Goal: Task Accomplishment & Management: Use online tool/utility

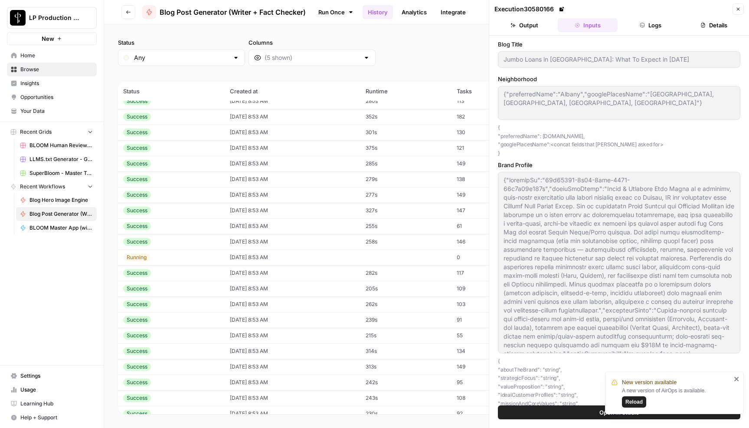
scroll to position [1, 0]
click at [638, 402] on span "Reload" at bounding box center [633, 402] width 17 height 8
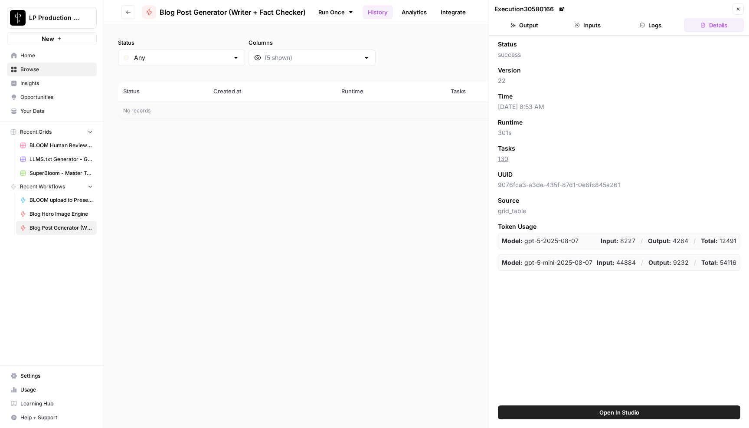
click at [128, 13] on icon "button" at bounding box center [128, 12] width 5 height 5
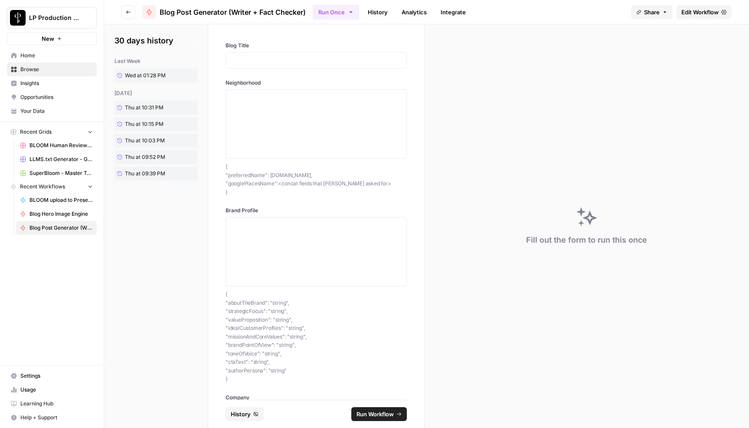
click at [128, 13] on icon "button" at bounding box center [128, 12] width 5 height 5
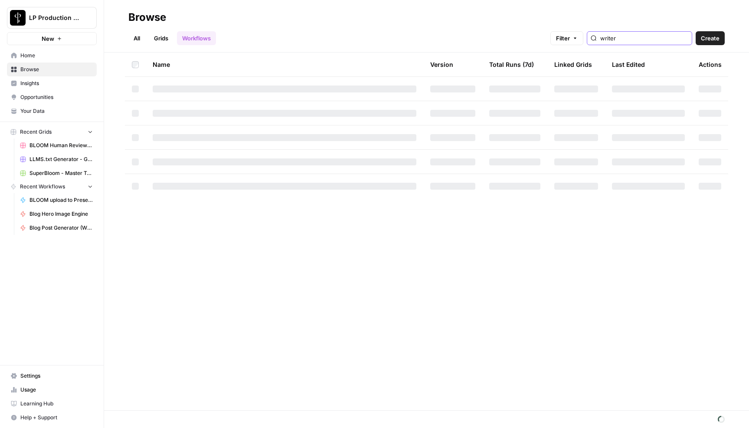
click at [644, 38] on input "writer" at bounding box center [644, 38] width 88 height 9
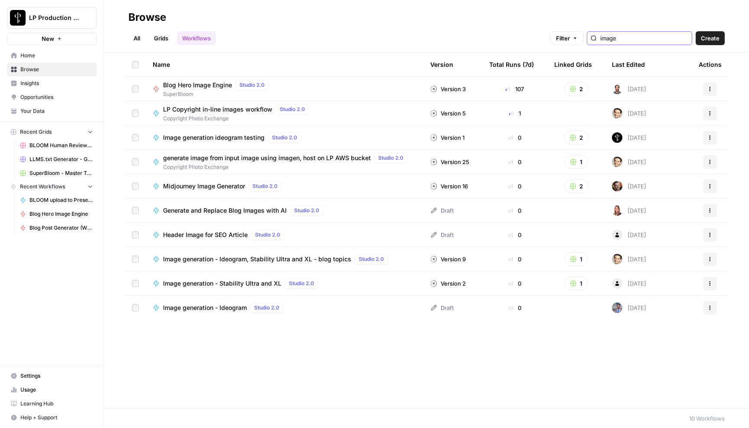
type input "image"
click at [202, 87] on span "Blog Hero Image Engine" at bounding box center [197, 85] width 69 height 9
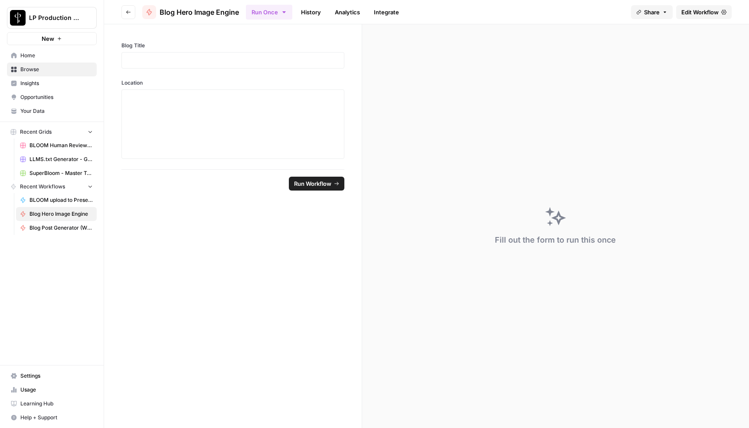
click at [697, 11] on span "Edit Workflow" at bounding box center [699, 12] width 37 height 9
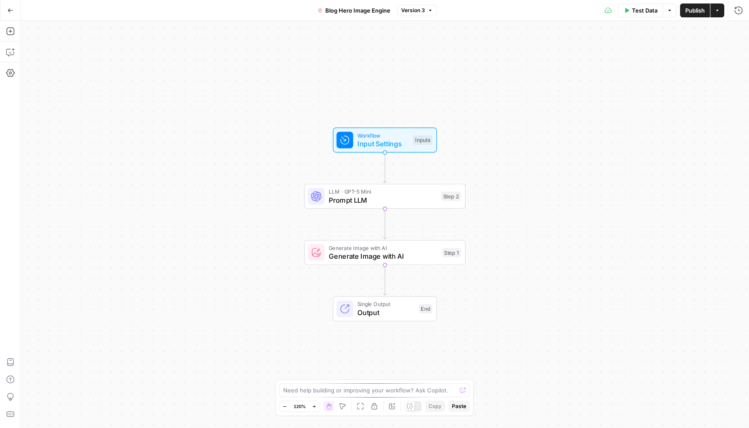
click at [334, 198] on span "Prompt LLM" at bounding box center [383, 200] width 108 height 10
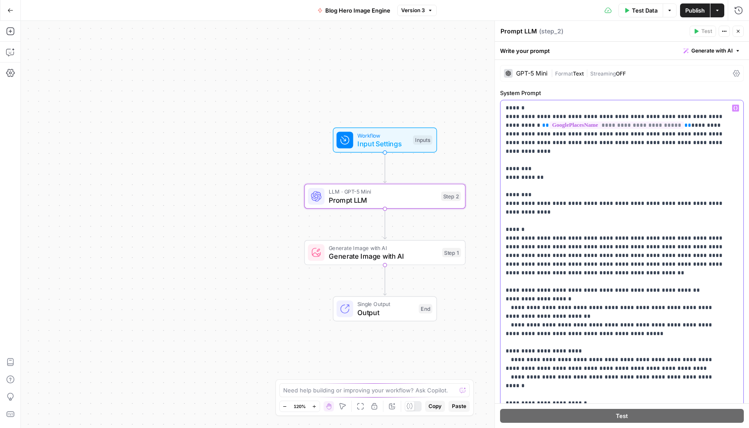
click at [505, 108] on div "**********" at bounding box center [621, 276] width 243 height 353
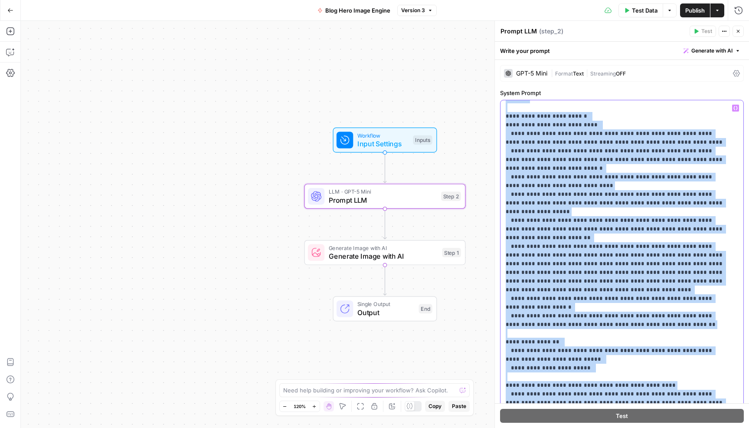
scroll to position [156, 0]
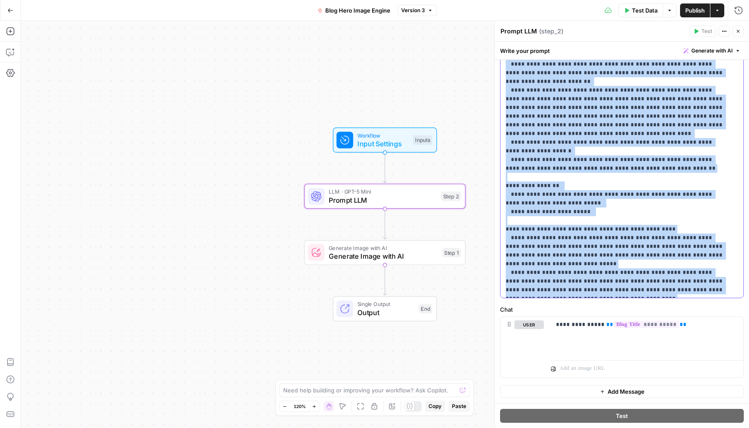
drag, startPoint x: 506, startPoint y: 108, endPoint x: 674, endPoint y: 288, distance: 246.4
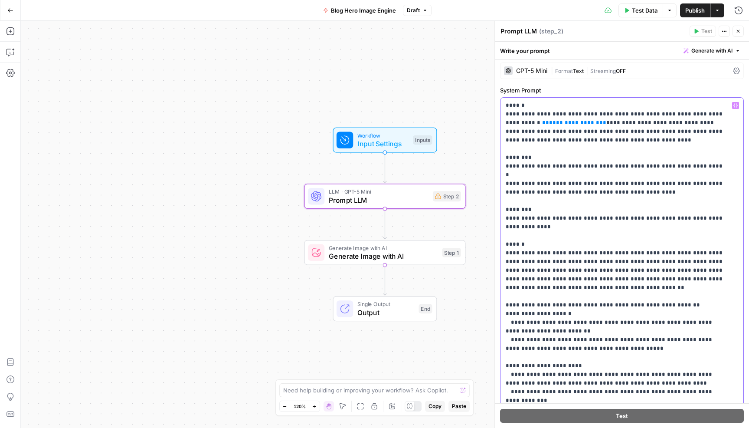
scroll to position [0, 0]
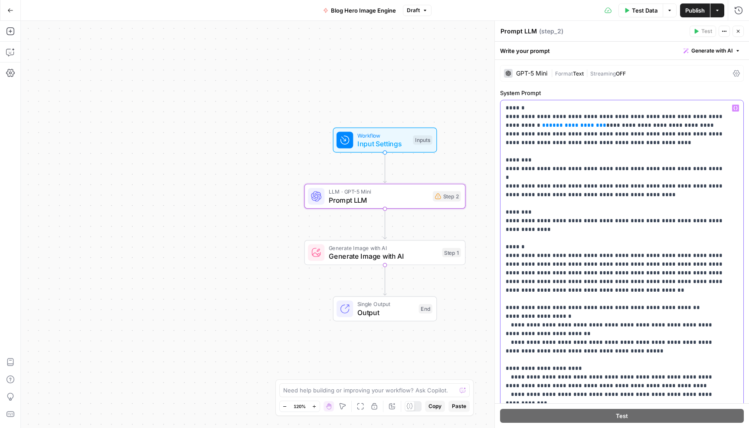
click at [549, 127] on span "**********" at bounding box center [574, 125] width 50 height 6
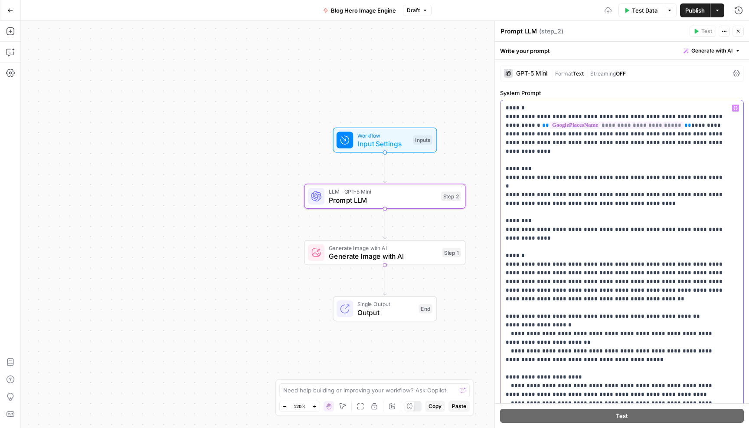
click at [577, 144] on p "**********" at bounding box center [615, 429] width 219 height 651
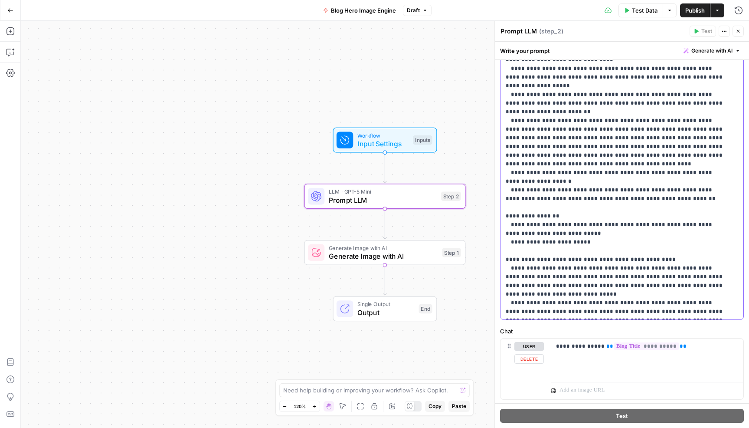
scroll to position [156, 0]
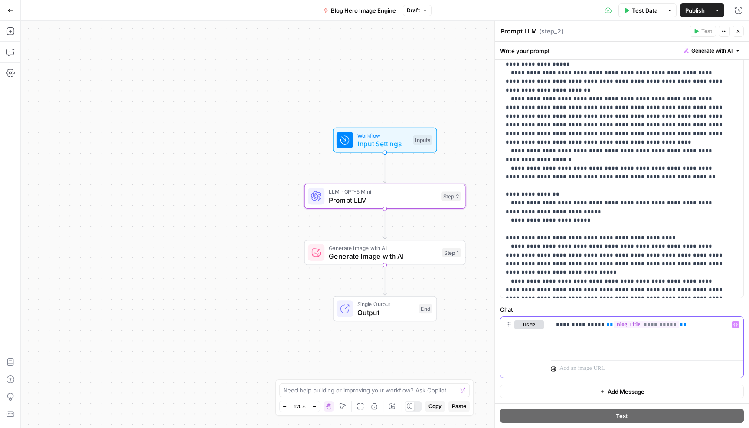
click at [574, 337] on div "**********" at bounding box center [647, 337] width 193 height 40
click at [628, 343] on p "**********" at bounding box center [644, 333] width 176 height 26
click at [379, 141] on span "Input Settings" at bounding box center [383, 143] width 52 height 10
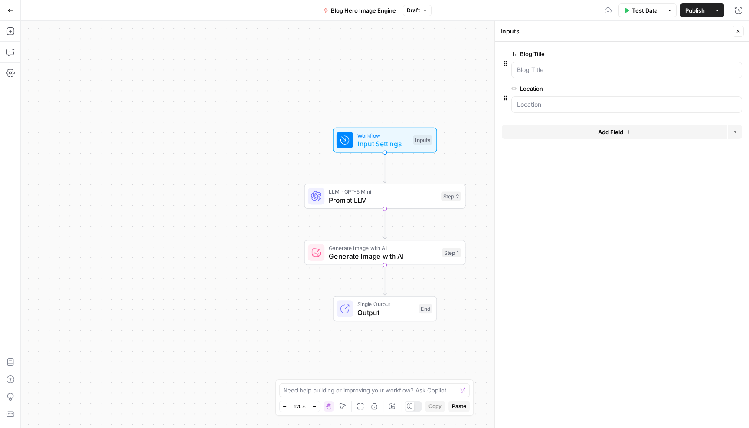
click at [619, 131] on span "Add Field" at bounding box center [610, 132] width 25 height 9
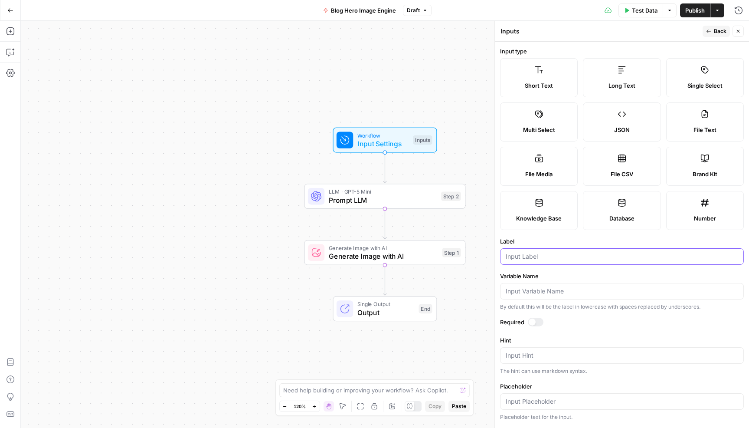
click at [521, 255] on input "Label" at bounding box center [622, 256] width 232 height 9
type input "c"
click at [533, 322] on div at bounding box center [532, 321] width 7 height 7
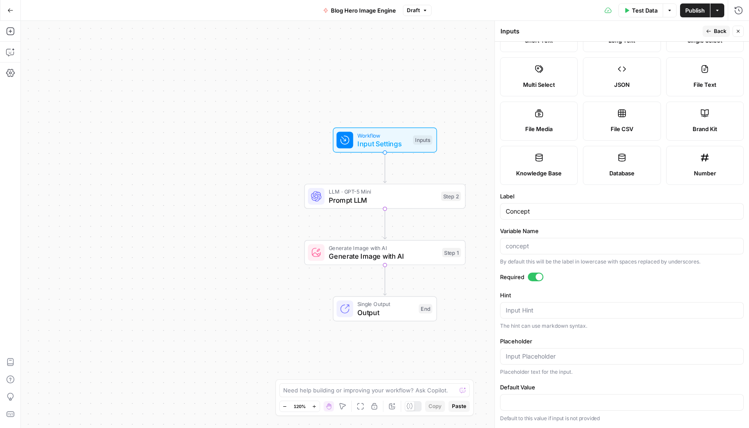
scroll to position [0, 0]
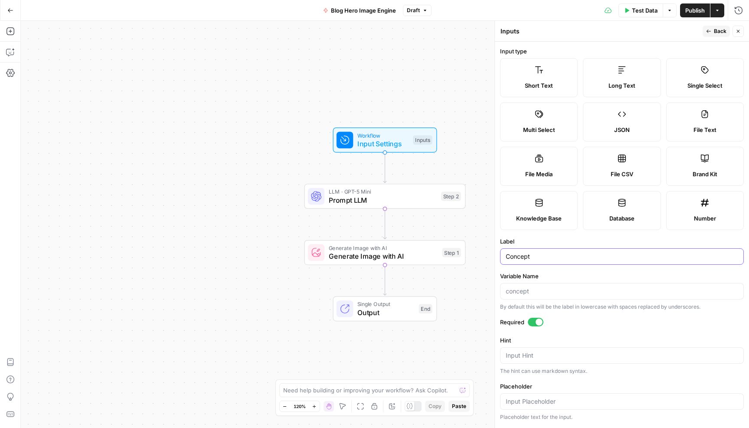
click at [517, 255] on input "Concept" at bounding box center [622, 256] width 232 height 9
type input "Topic"
click at [374, 197] on span "Prompt LLM" at bounding box center [383, 200] width 108 height 10
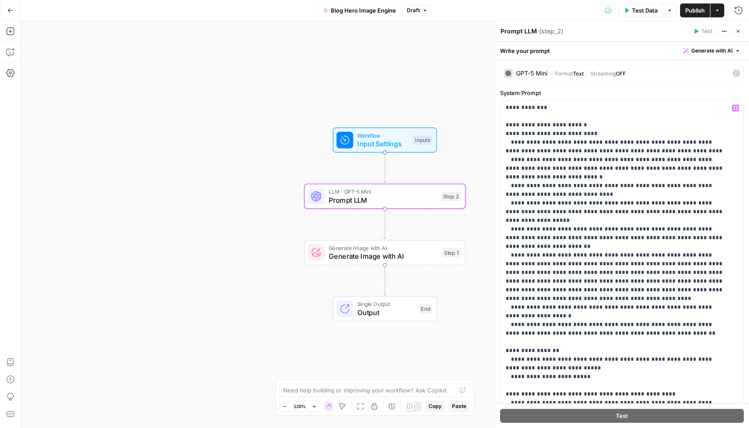
scroll to position [156, 0]
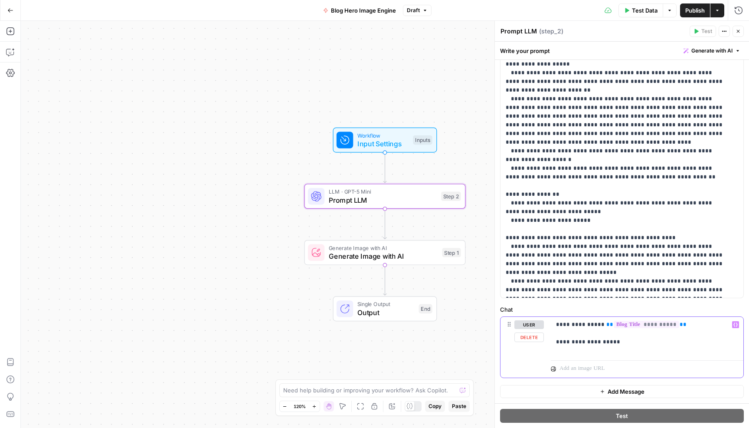
click at [634, 344] on p "**********" at bounding box center [644, 333] width 176 height 26
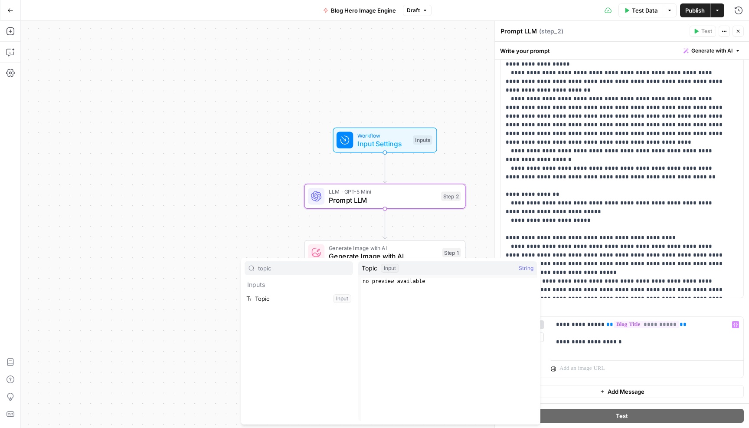
type input "topic"
click at [290, 299] on button "Select variable Topic" at bounding box center [299, 298] width 108 height 14
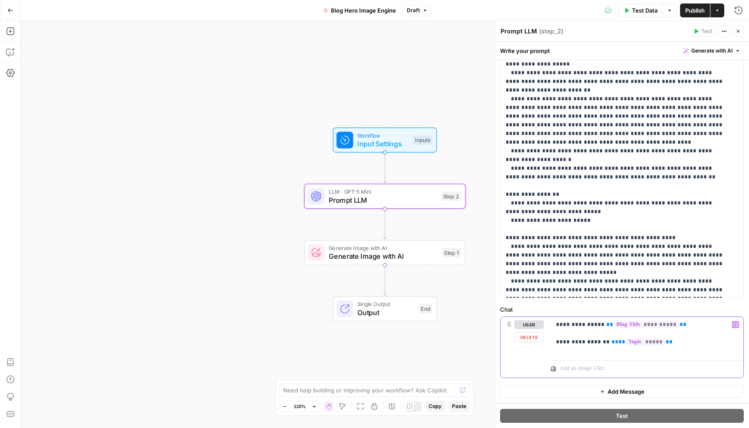
click at [581, 338] on p "**********" at bounding box center [644, 333] width 176 height 26
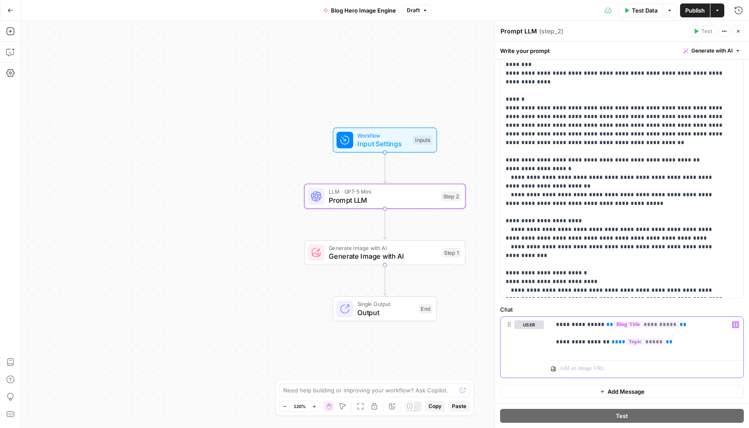
scroll to position [0, 0]
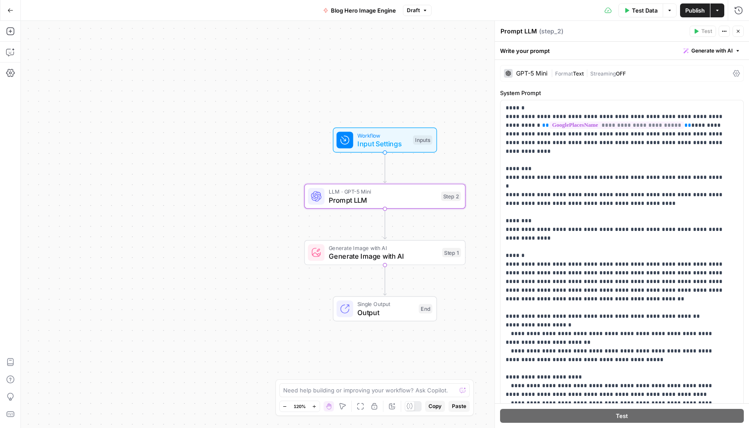
click at [697, 9] on span "Publish" at bounding box center [695, 10] width 20 height 9
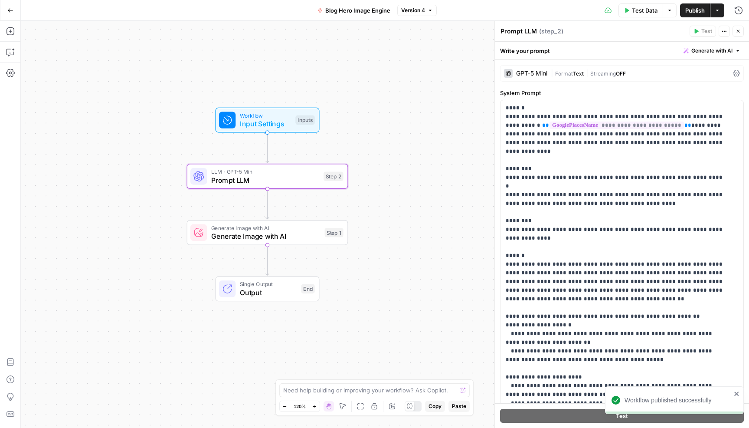
drag, startPoint x: 438, startPoint y: 101, endPoint x: 321, endPoint y: 81, distance: 119.2
click at [321, 81] on div "Workflow Input Settings Inputs LLM · GPT-5 Mini Prompt LLM Step 2 Generate Imag…" at bounding box center [385, 224] width 728 height 407
click at [290, 17] on div "Go Back Blog Hero Image Engine Version 4 Test Data Options Publish Actions Run …" at bounding box center [374, 10] width 749 height 20
click at [221, 16] on div "Go Back Blog Hero Image Engine Version 4 Test Data Options Publish Actions Run …" at bounding box center [374, 10] width 749 height 20
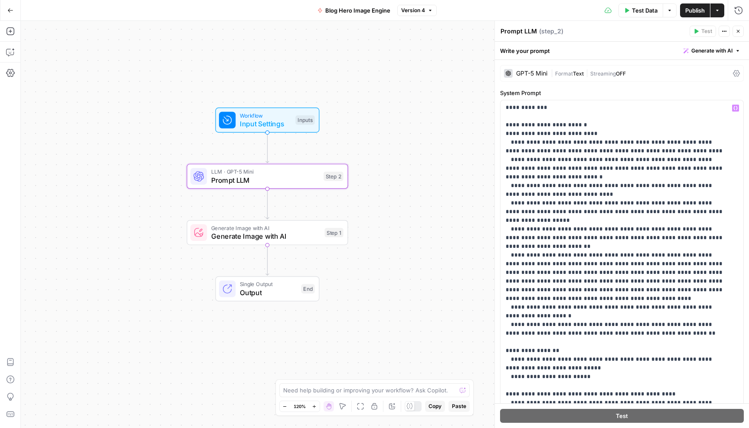
scroll to position [82, 0]
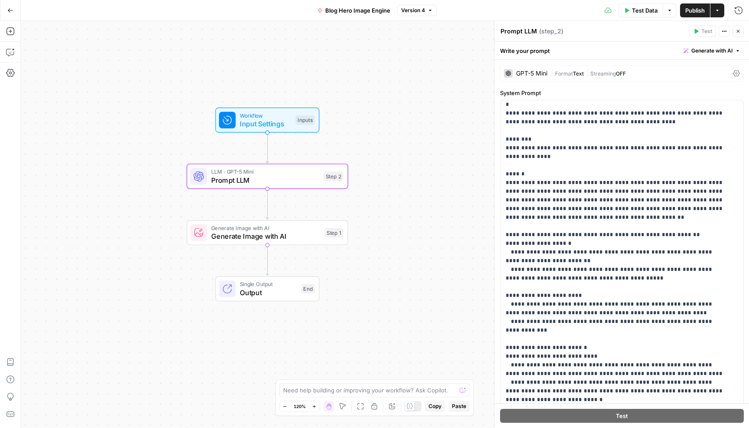
click at [7, 10] on icon "button" at bounding box center [10, 10] width 6 height 6
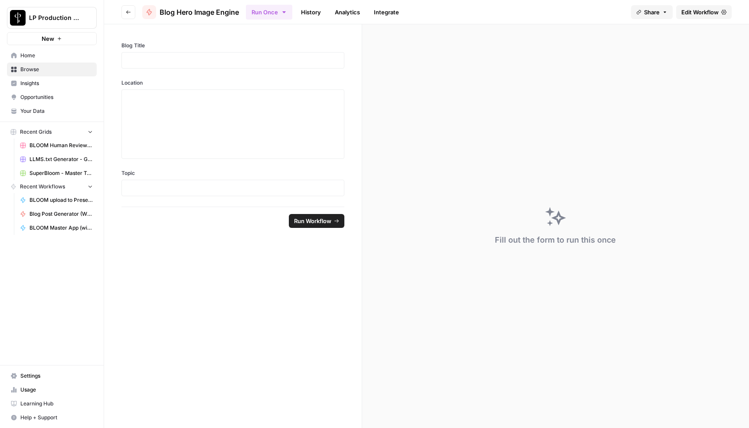
click at [29, 70] on span "Browse" at bounding box center [56, 69] width 72 height 8
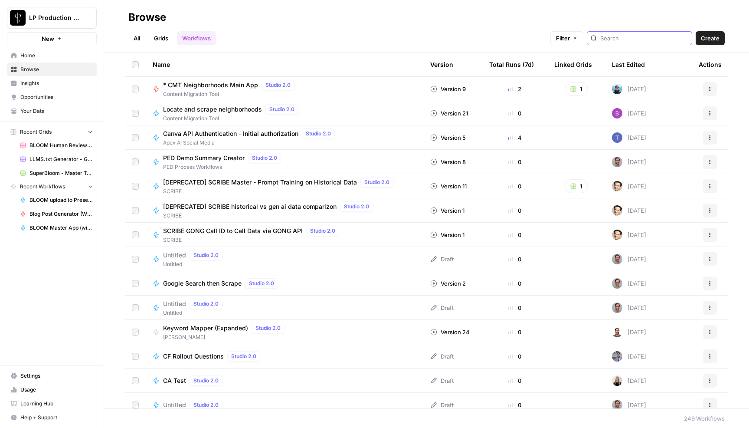
click at [656, 35] on input "search" at bounding box center [644, 38] width 88 height 9
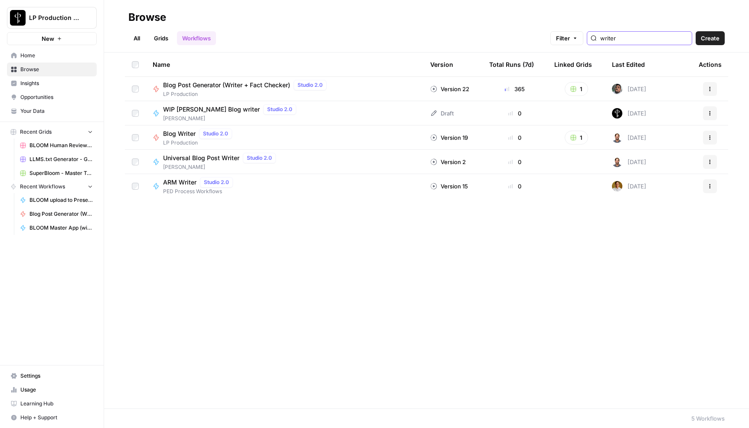
type input "writer"
click at [193, 85] on span "Blog Post Generator (Writer + Fact Checker)" at bounding box center [226, 85] width 127 height 9
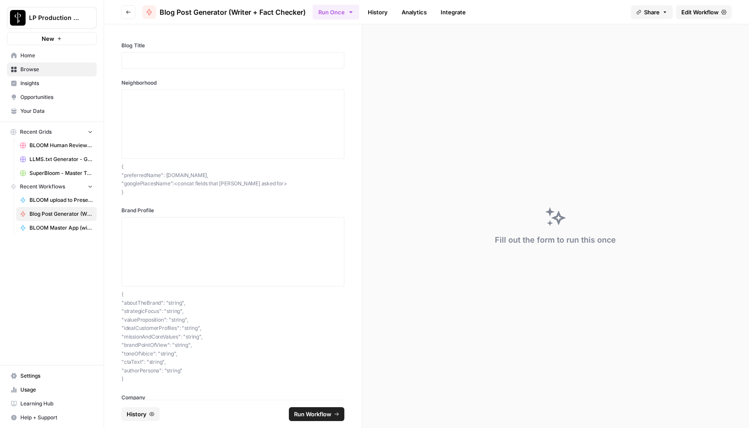
click at [124, 14] on button "Go back" at bounding box center [128, 12] width 14 height 14
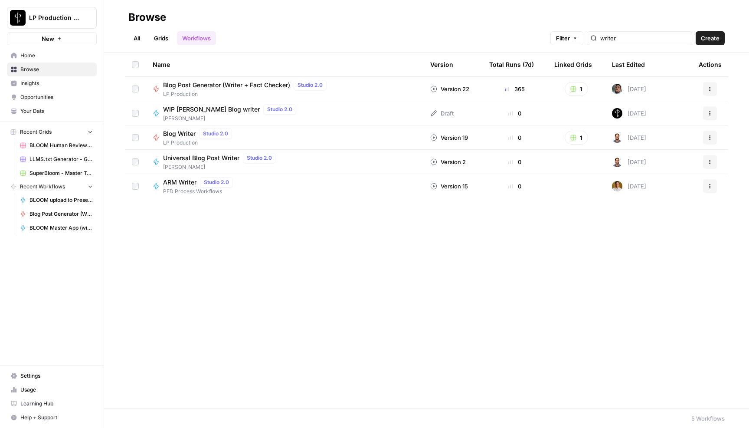
click at [232, 81] on span "Blog Post Generator (Writer + Fact Checker)" at bounding box center [226, 85] width 127 height 9
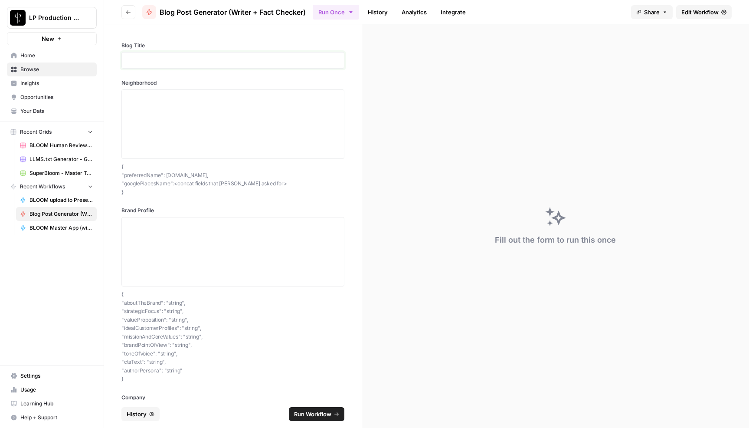
click at [142, 64] on p at bounding box center [233, 60] width 212 height 9
click at [144, 118] on textarea "Neighborhood" at bounding box center [233, 124] width 212 height 62
click at [150, 257] on textarea "Brand Profile" at bounding box center [233, 252] width 212 height 62
click at [148, 101] on textarea "Neighborhood" at bounding box center [233, 124] width 212 height 62
click at [145, 59] on p at bounding box center [233, 60] width 212 height 9
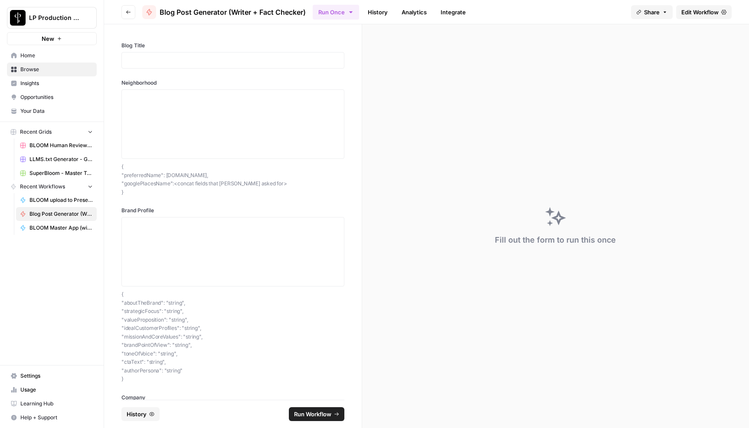
drag, startPoint x: 531, startPoint y: 11, endPoint x: 515, endPoint y: 10, distance: 16.1
click at [531, 11] on div "Run Once History Analytics Integrate" at bounding box center [468, 11] width 311 height 17
drag, startPoint x: 564, startPoint y: 12, endPoint x: 205, endPoint y: 20, distance: 359.2
click at [564, 12] on div "Run Once History Analytics Integrate" at bounding box center [468, 11] width 311 height 17
click at [131, 16] on div "LP Production Workloads" at bounding box center [139, 17] width 67 height 9
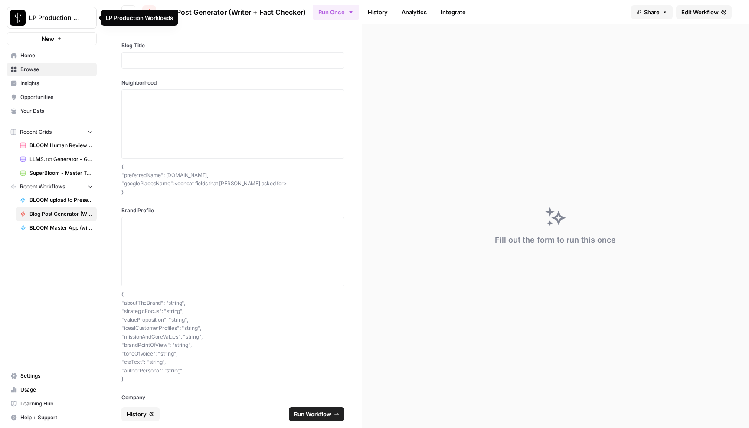
click at [38, 72] on span "Browse" at bounding box center [56, 69] width 72 height 8
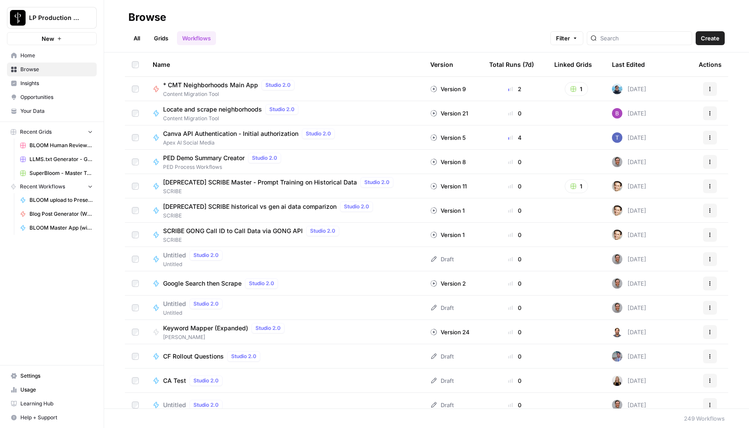
click at [165, 37] on link "Grids" at bounding box center [161, 38] width 25 height 14
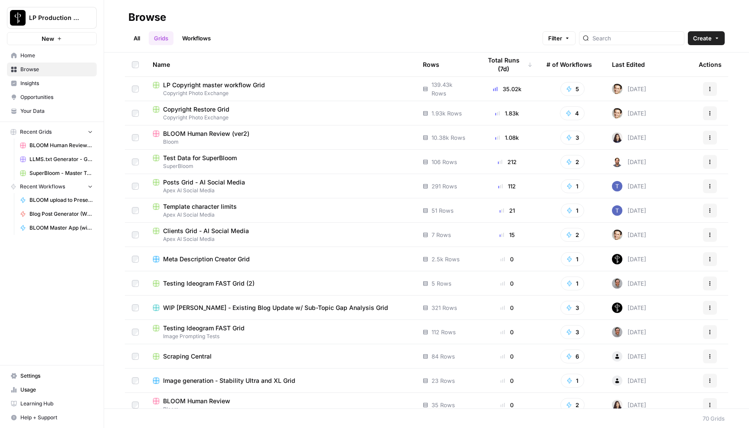
click at [198, 159] on span "Test Data for SuperBloom" at bounding box center [200, 158] width 74 height 9
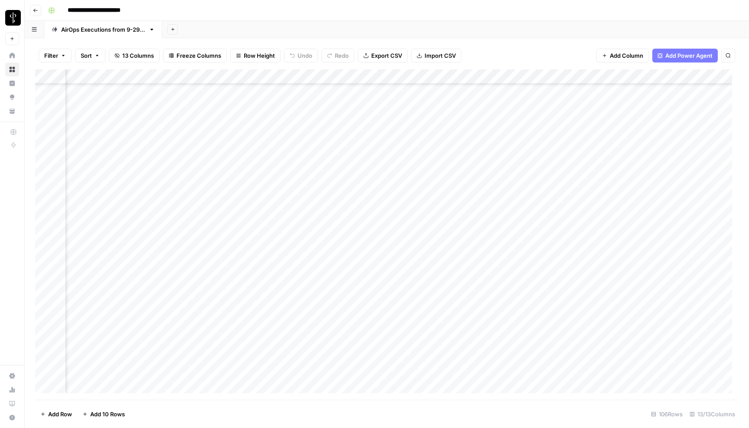
scroll to position [59, 230]
click at [434, 92] on div "Add Column" at bounding box center [386, 234] width 703 height 330
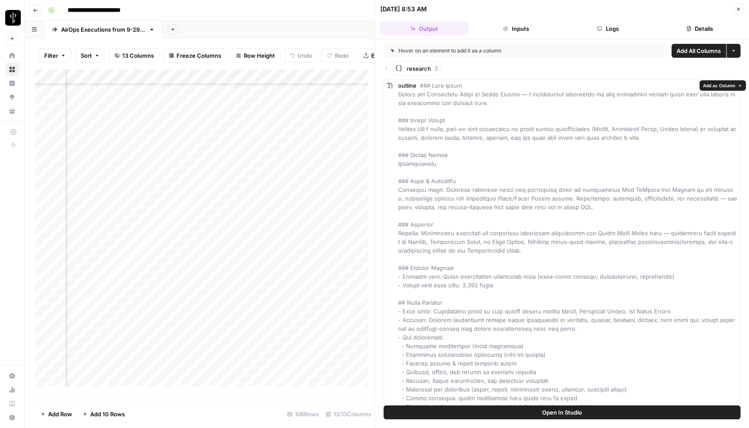
click at [716, 85] on span "Add as Column" at bounding box center [719, 85] width 32 height 7
click at [296, 83] on div "Add Column" at bounding box center [205, 231] width 340 height 324
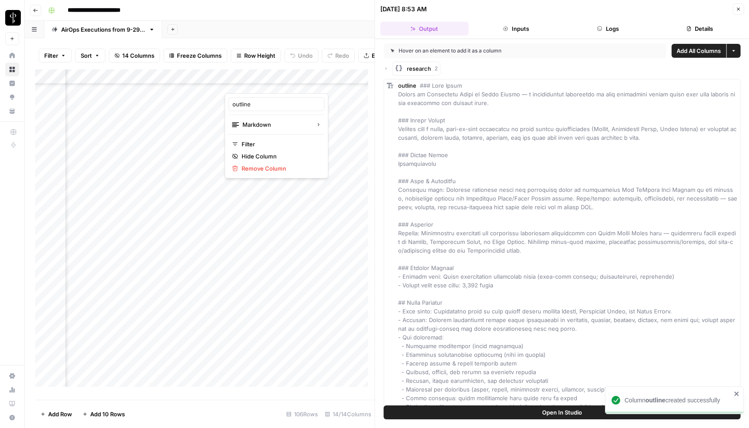
click at [287, 25] on div "Add Sheet" at bounding box center [455, 29] width 587 height 17
click at [739, 8] on icon "button" at bounding box center [738, 9] width 5 height 5
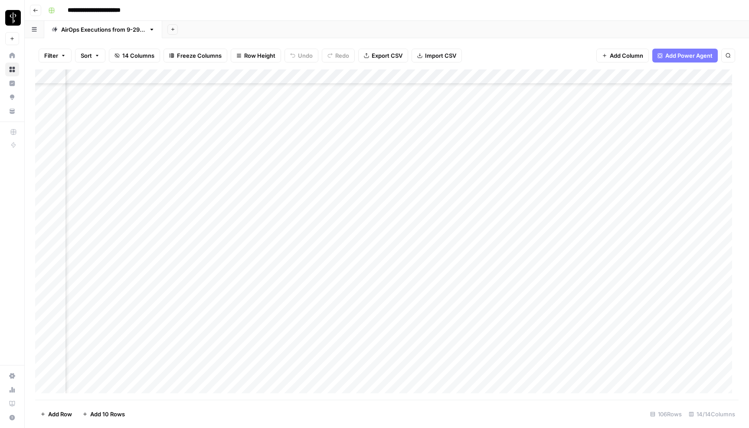
scroll to position [0, 459]
click at [296, 76] on div "Add Column" at bounding box center [386, 234] width 703 height 330
click at [258, 165] on span "Remove Column" at bounding box center [280, 161] width 76 height 9
click at [338, 90] on span "Delete" at bounding box center [343, 89] width 19 height 9
click at [206, 78] on div "Add Column" at bounding box center [386, 234] width 703 height 330
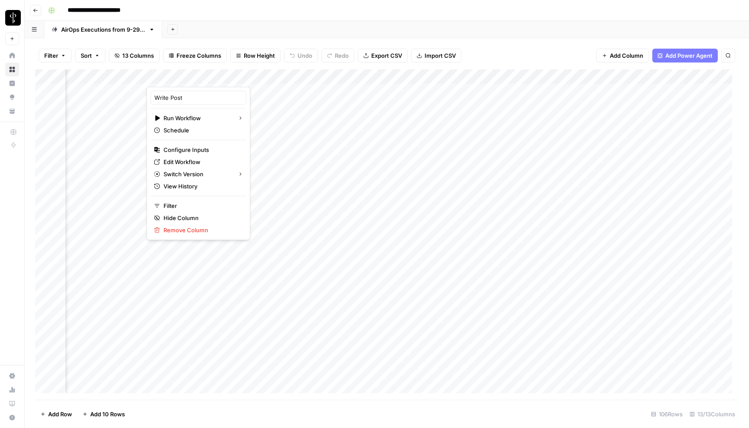
click at [315, 31] on div "Add Sheet" at bounding box center [455, 29] width 587 height 17
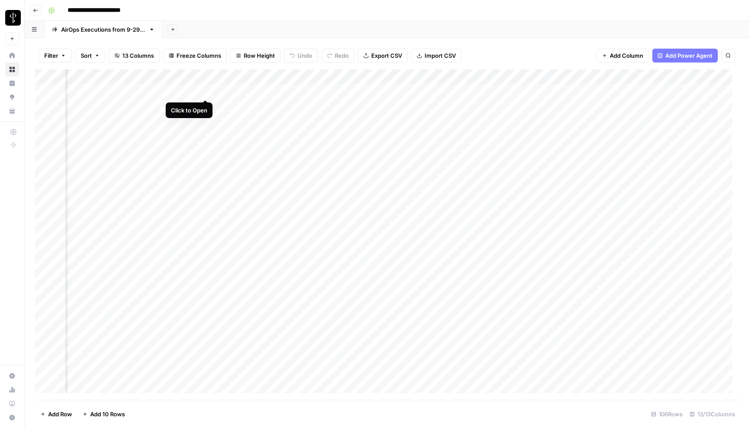
click at [205, 91] on div "Add Column" at bounding box center [386, 234] width 703 height 330
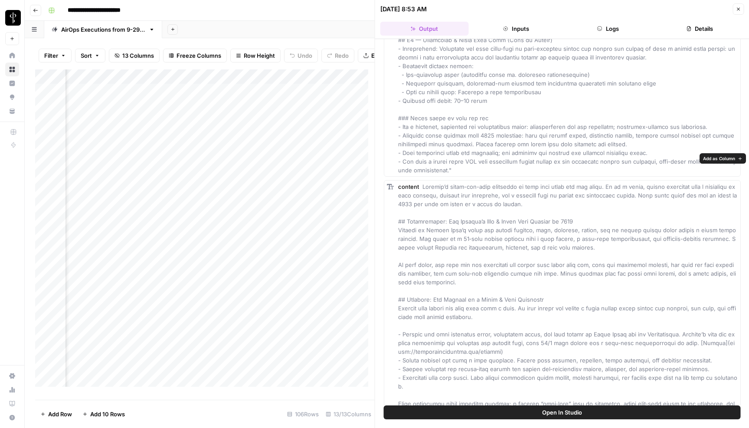
scroll to position [1233, 0]
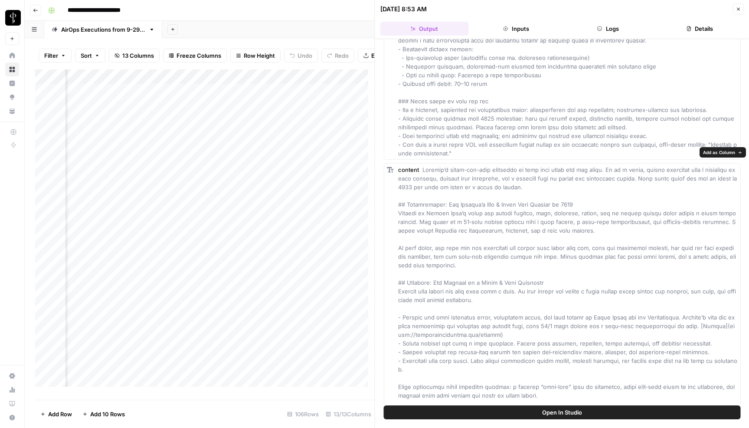
click at [728, 153] on span "Add as Column" at bounding box center [719, 152] width 32 height 7
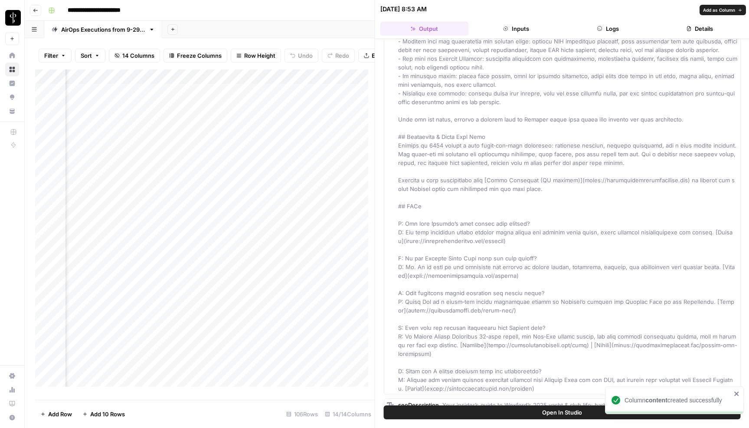
scroll to position [2378, 0]
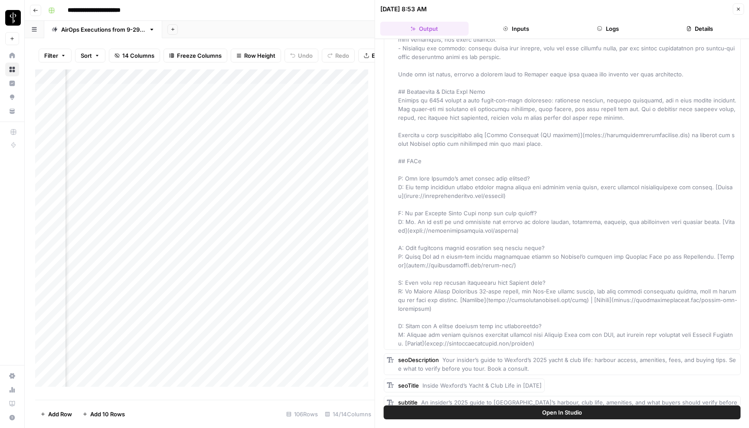
click at [740, 7] on icon "button" at bounding box center [738, 9] width 5 height 5
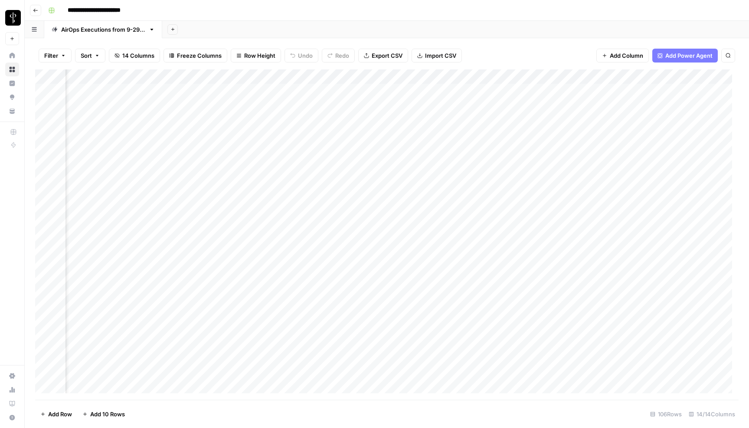
click at [380, 21] on div "Add Sheet" at bounding box center [455, 29] width 587 height 17
